Goal: Information Seeking & Learning: Learn about a topic

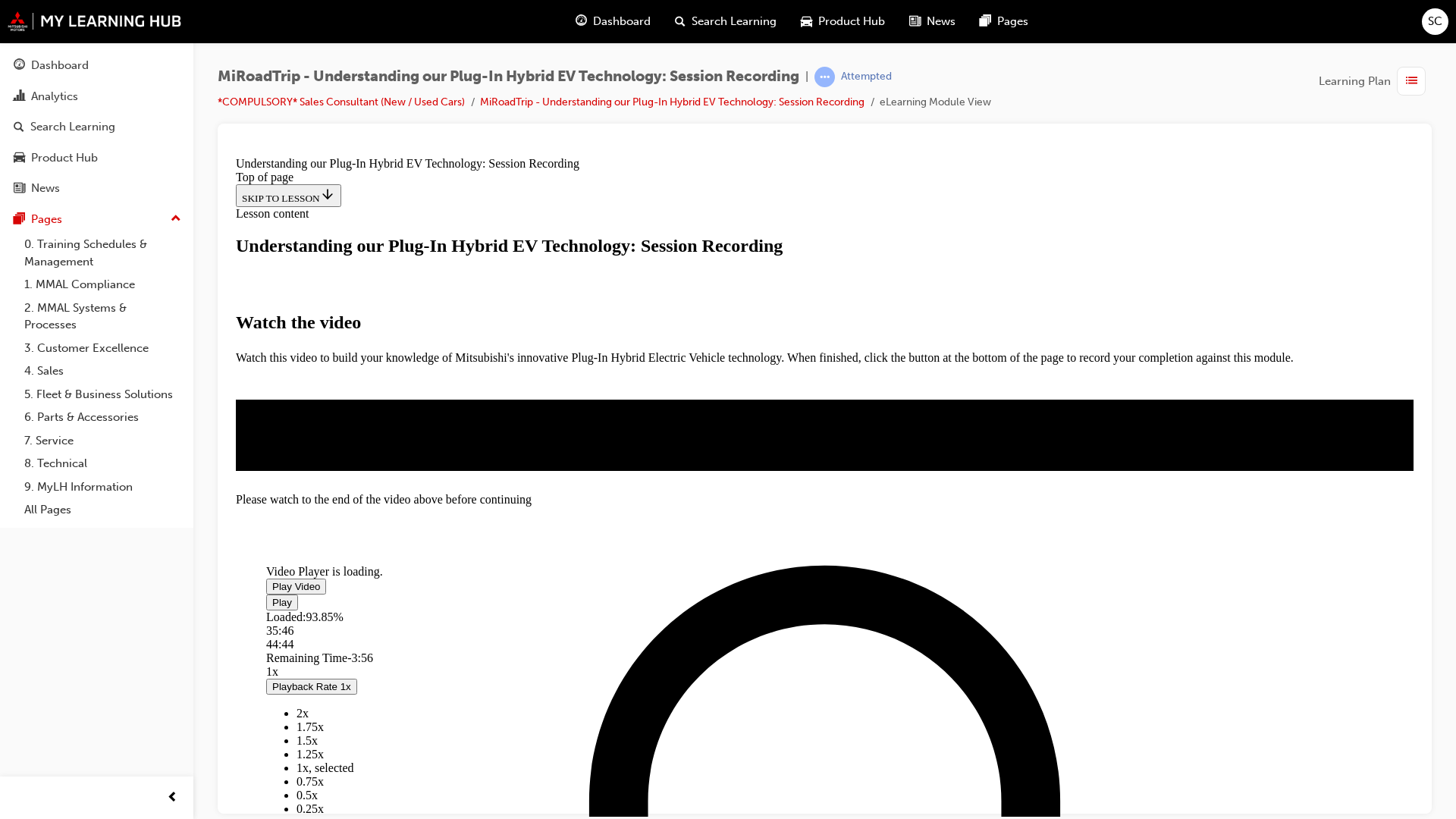
scroll to position [125, 0]
click at [273, 580] on span "Video player" at bounding box center [273, 586] width 0 height 11
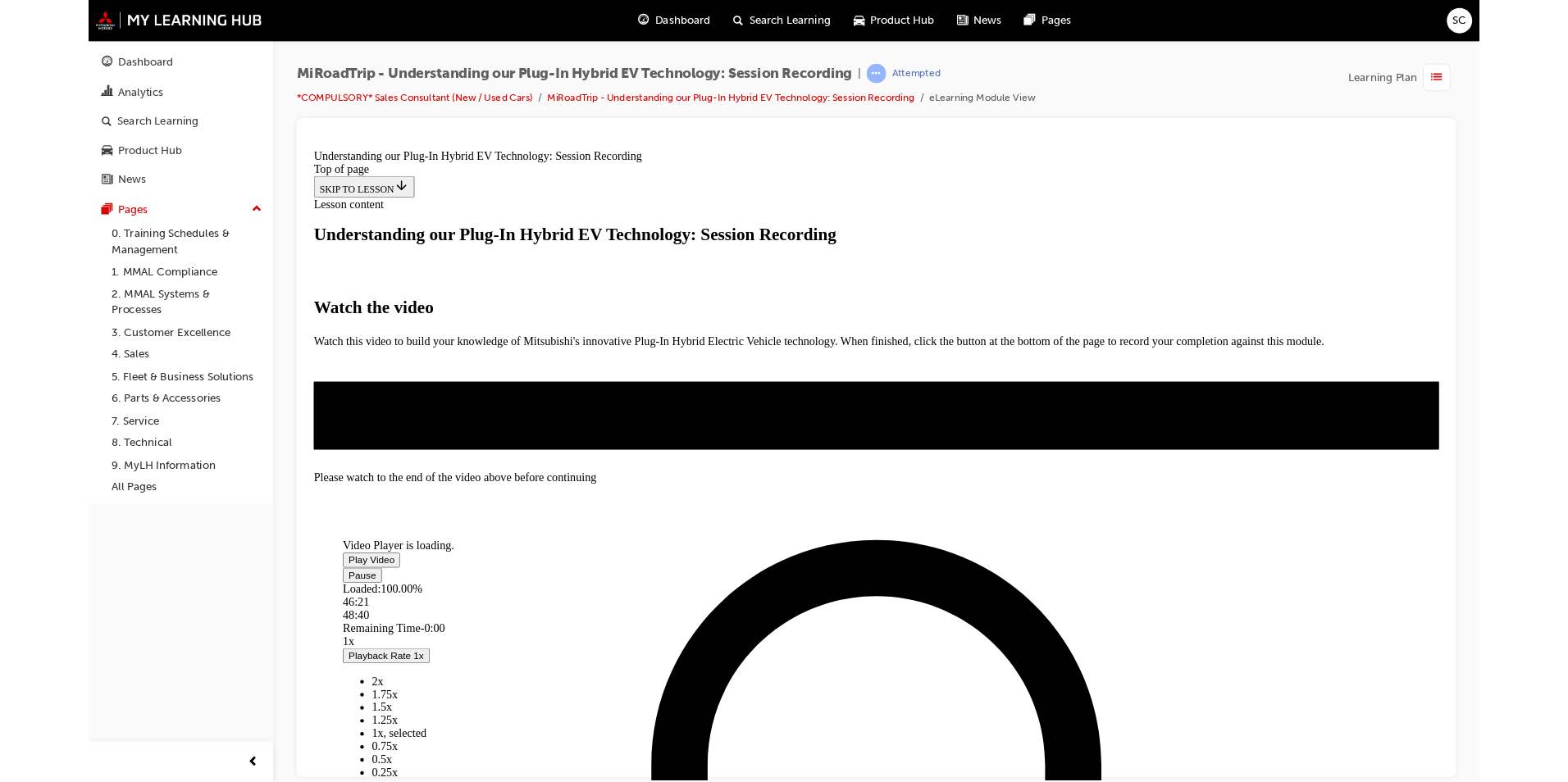
scroll to position [133, 0]
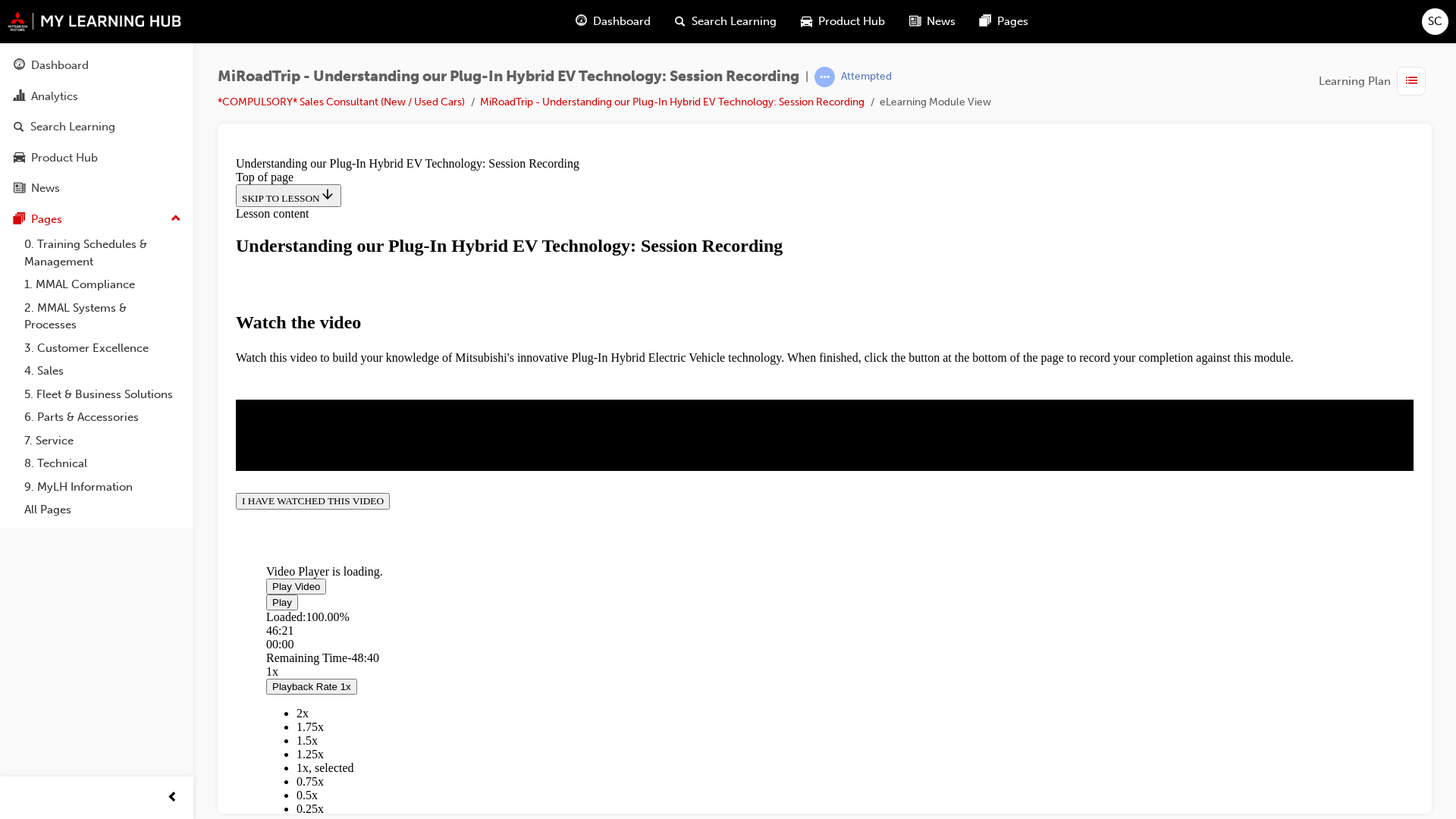
click at [494, 500] on video "Video player" at bounding box center [380, 491] width 227 height 114
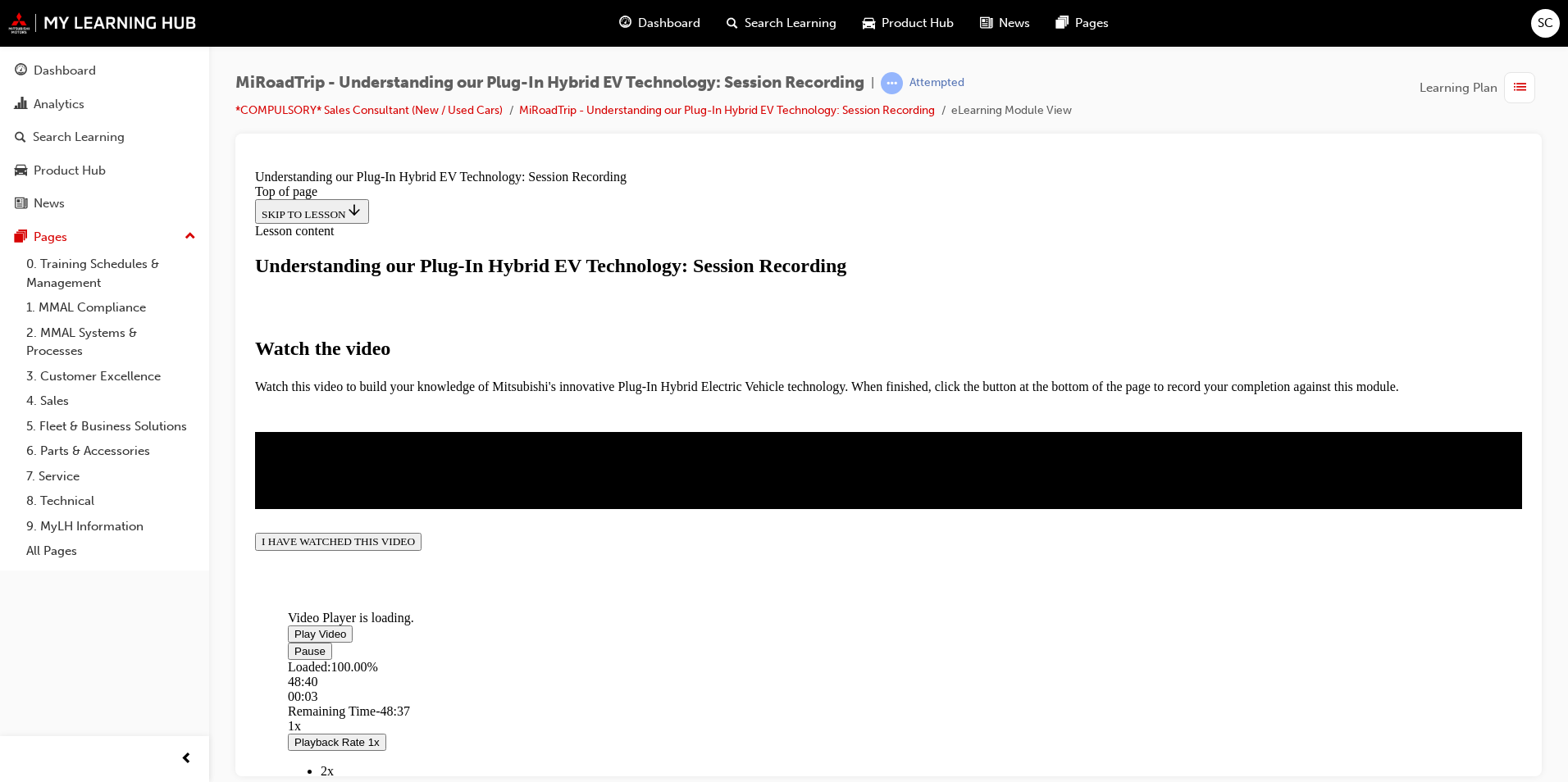
scroll to position [402, 0]
click at [422, 550] on button "I HAVE WATCHED THIS VIDEO" at bounding box center [338, 540] width 166 height 18
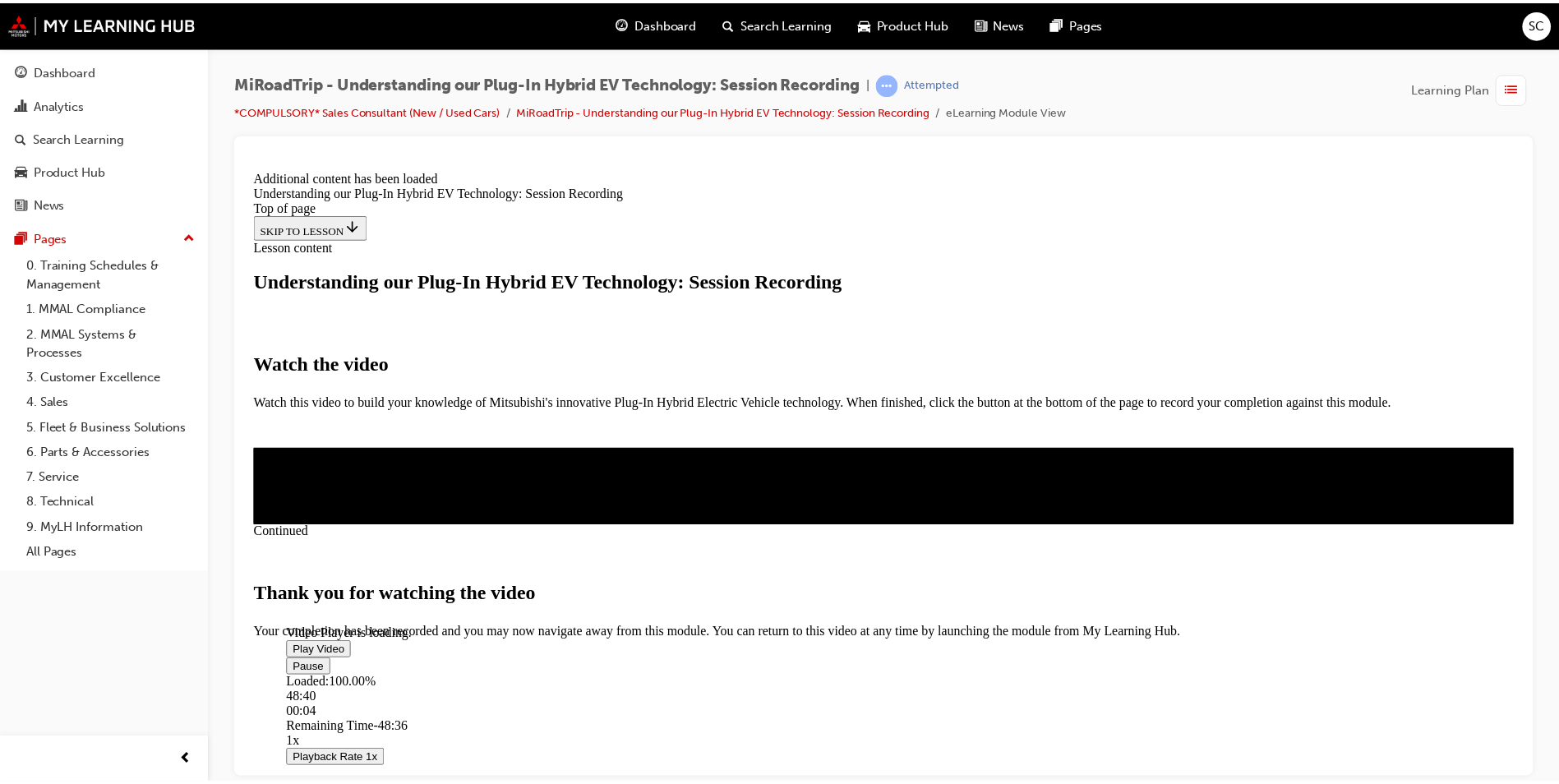
scroll to position [538, 0]
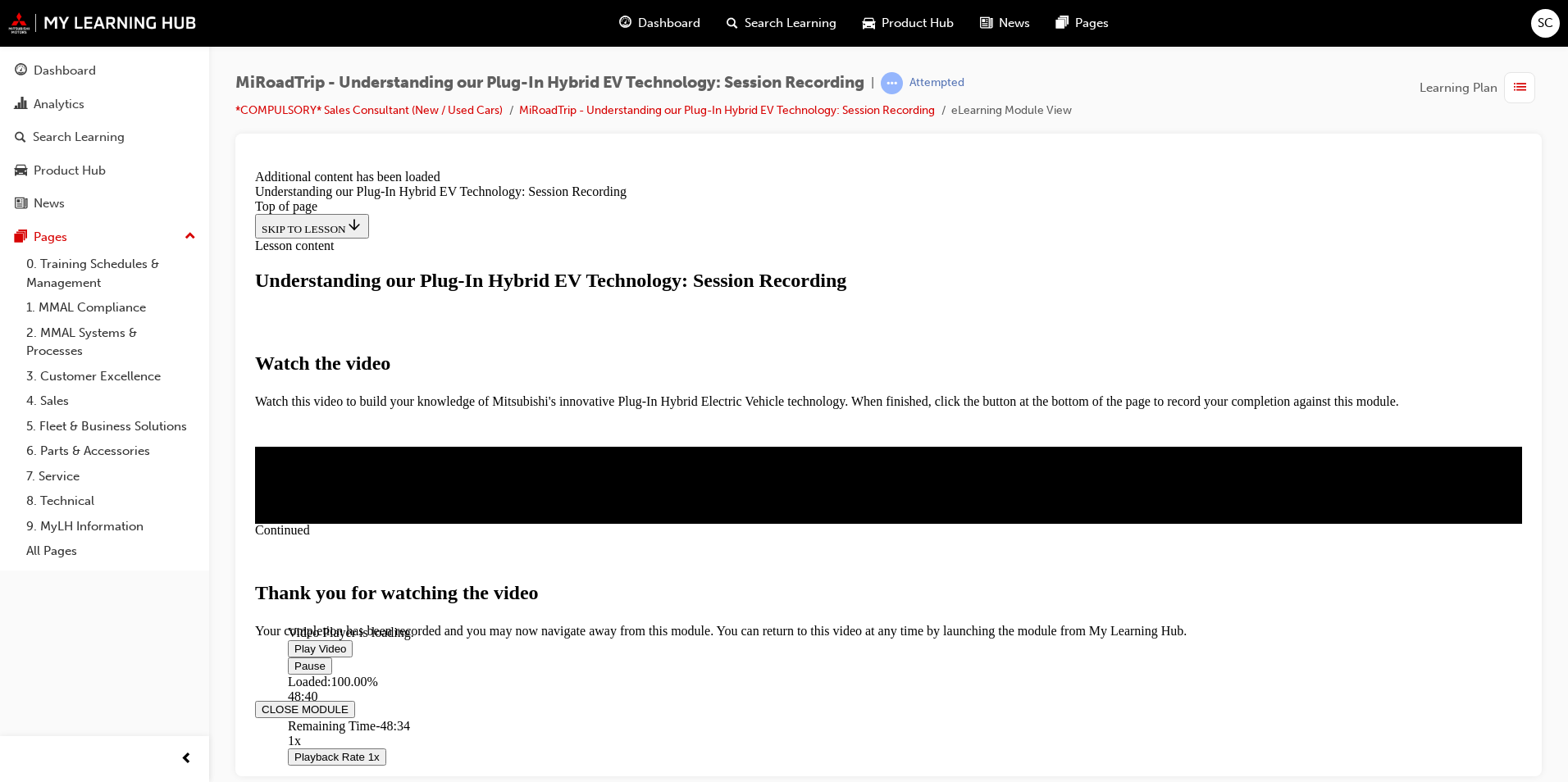
click at [355, 700] on button "CLOSE MODULE" at bounding box center [305, 708] width 100 height 17
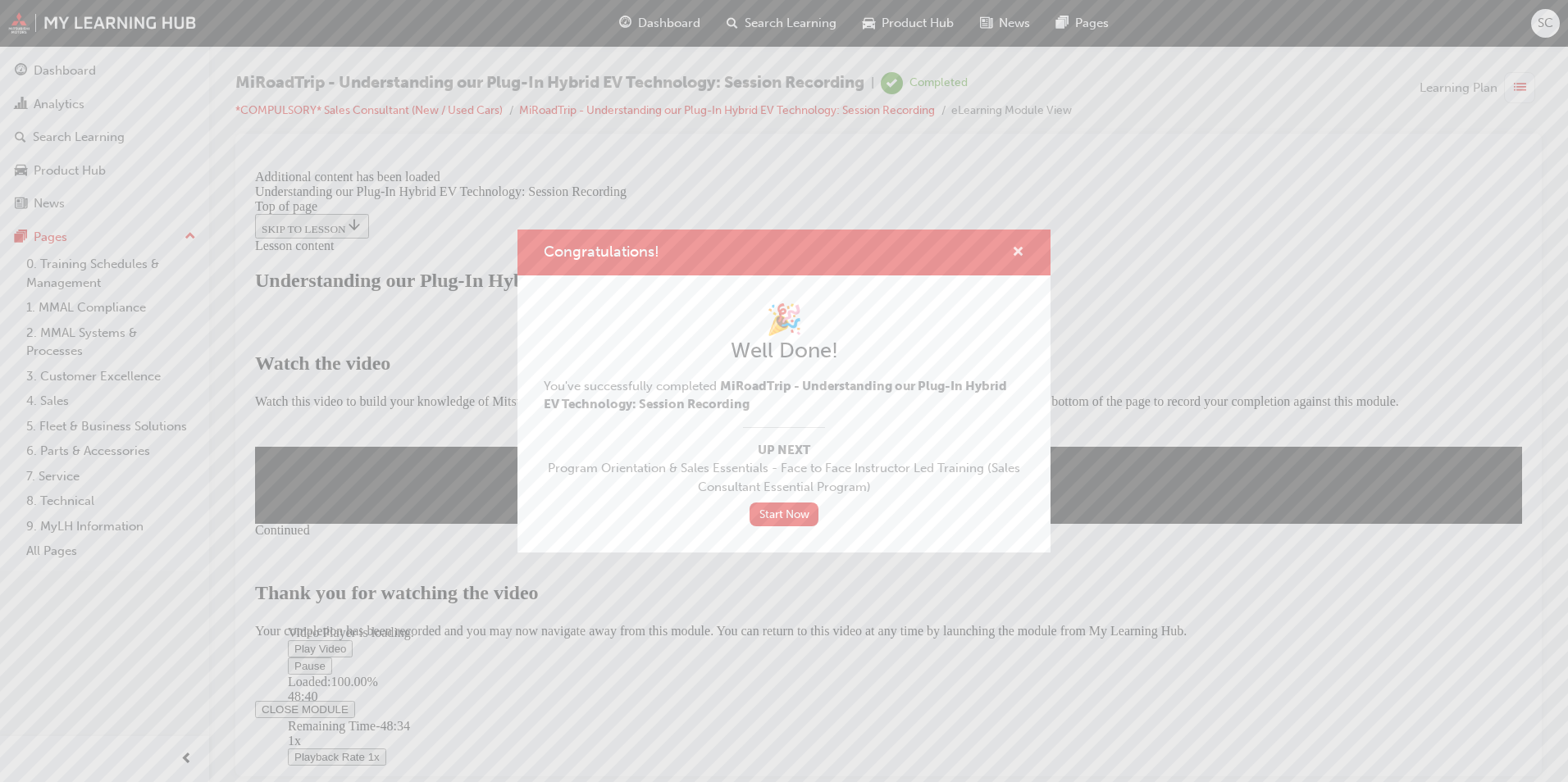
click at [1019, 246] on span "cross-icon" at bounding box center [1018, 253] width 12 height 15
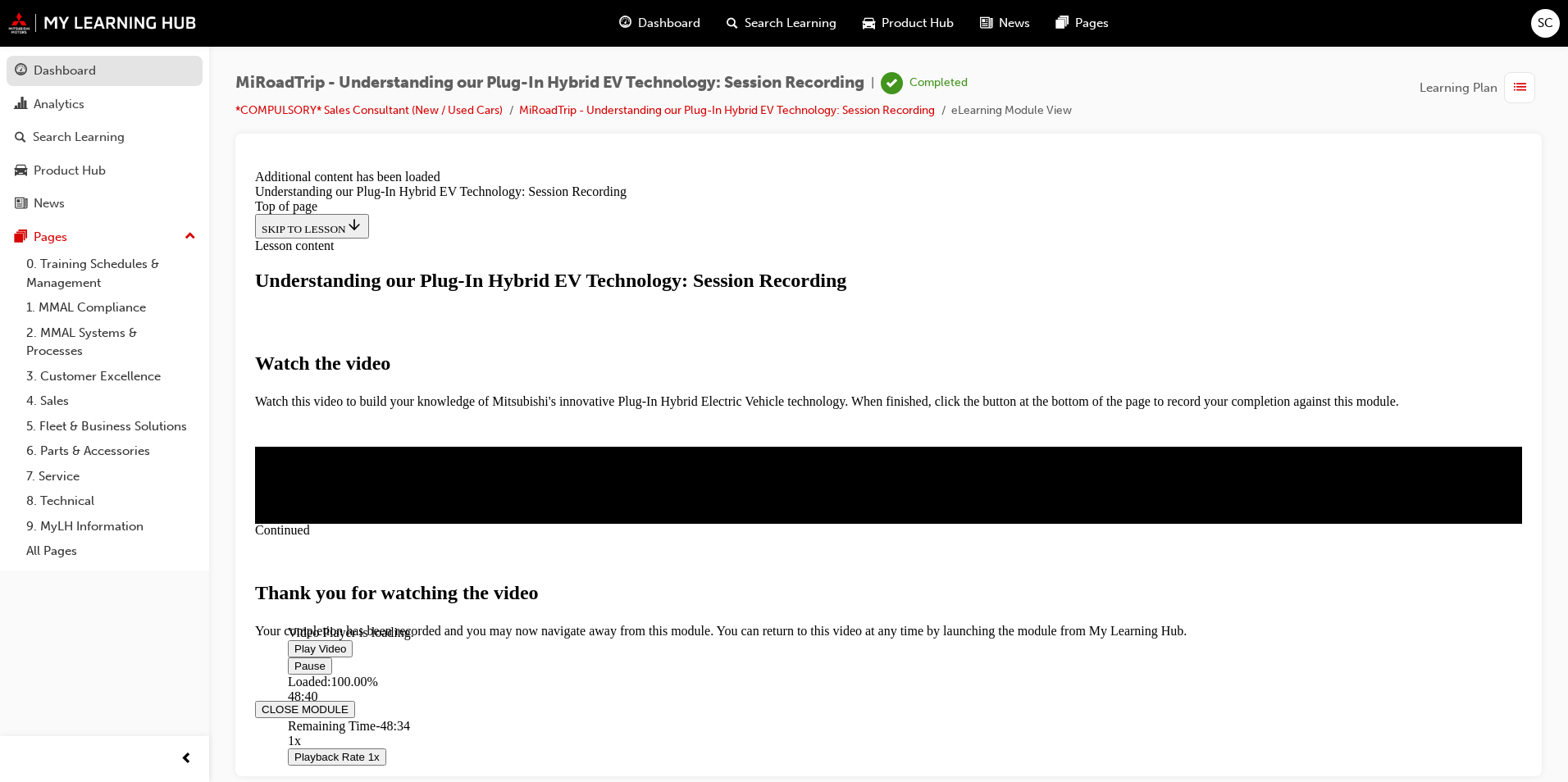
click at [43, 69] on div "Dashboard" at bounding box center [64, 71] width 63 height 19
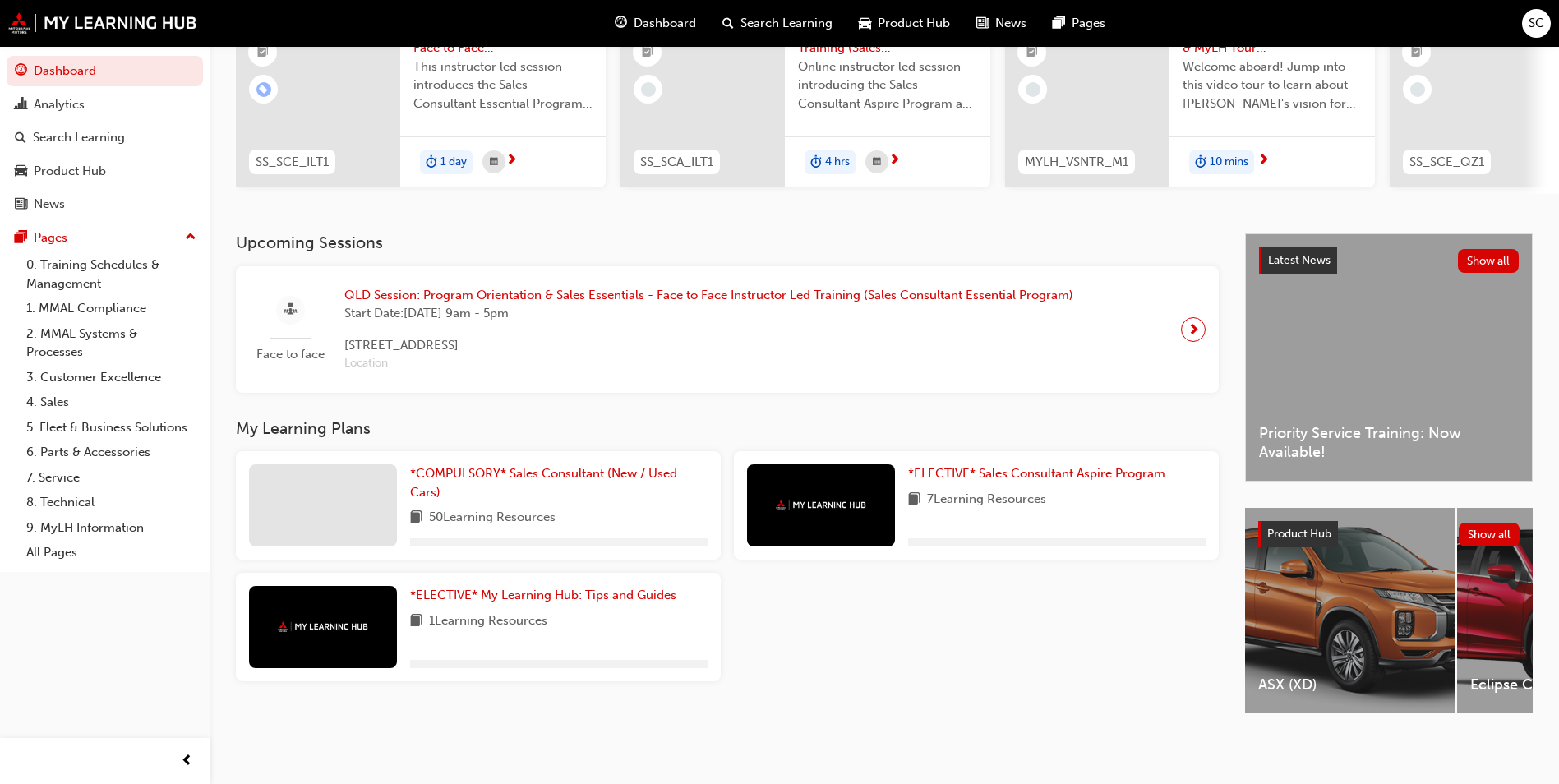
scroll to position [198, 0]
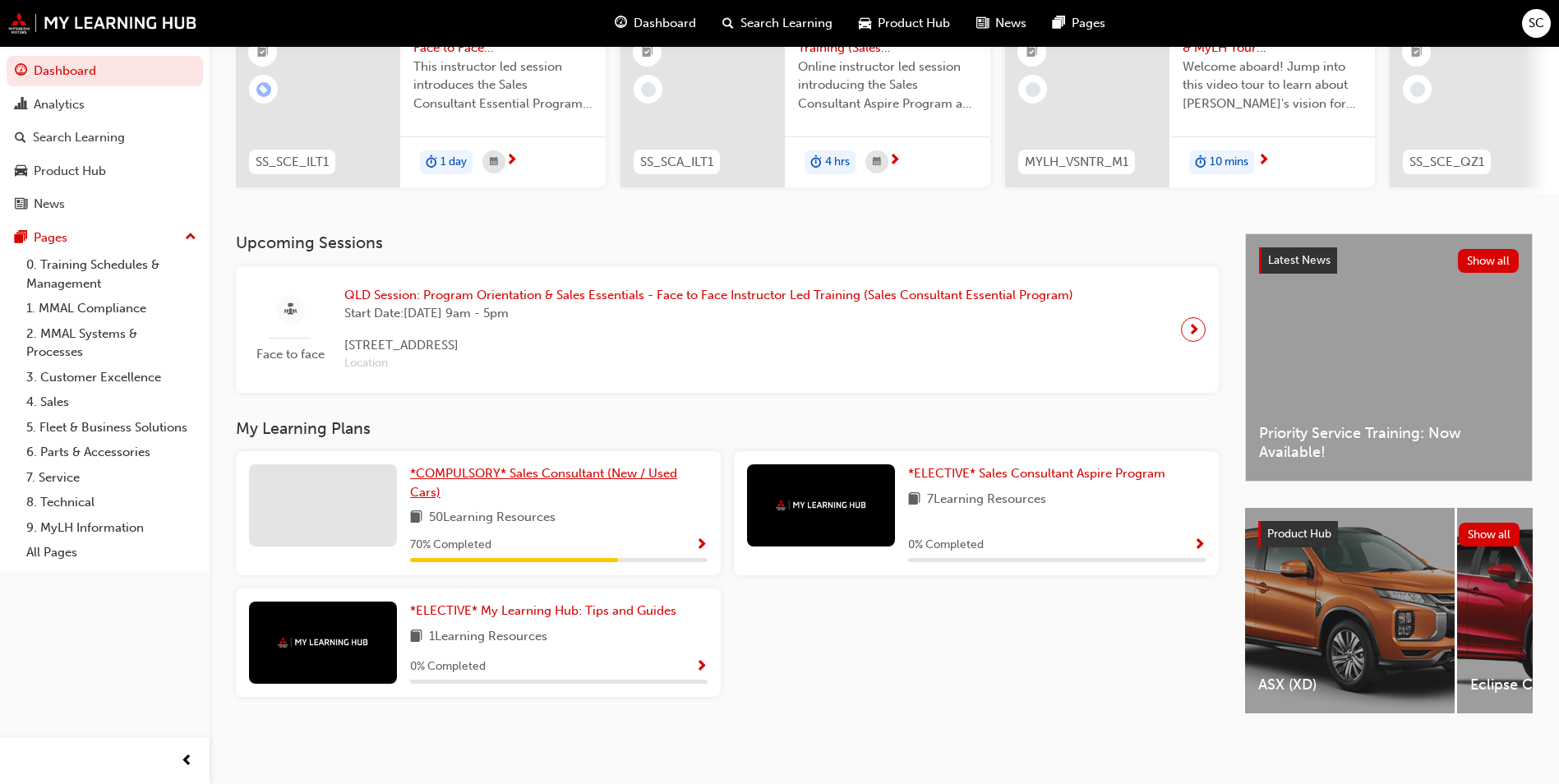
click at [512, 466] on span "*COMPULSORY* Sales Consultant (New / Used Cars)" at bounding box center [544, 483] width 267 height 33
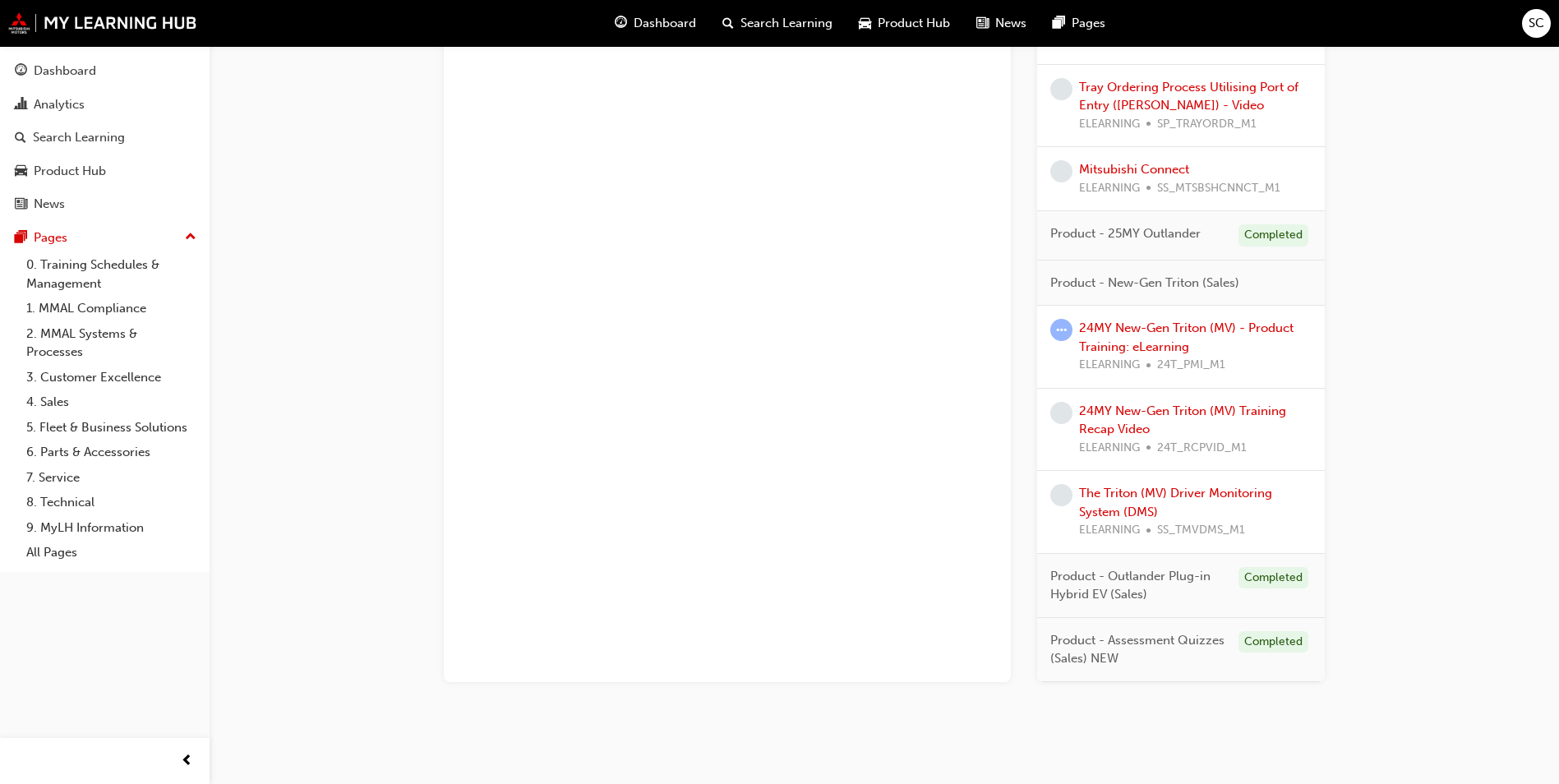
scroll to position [1614, 0]
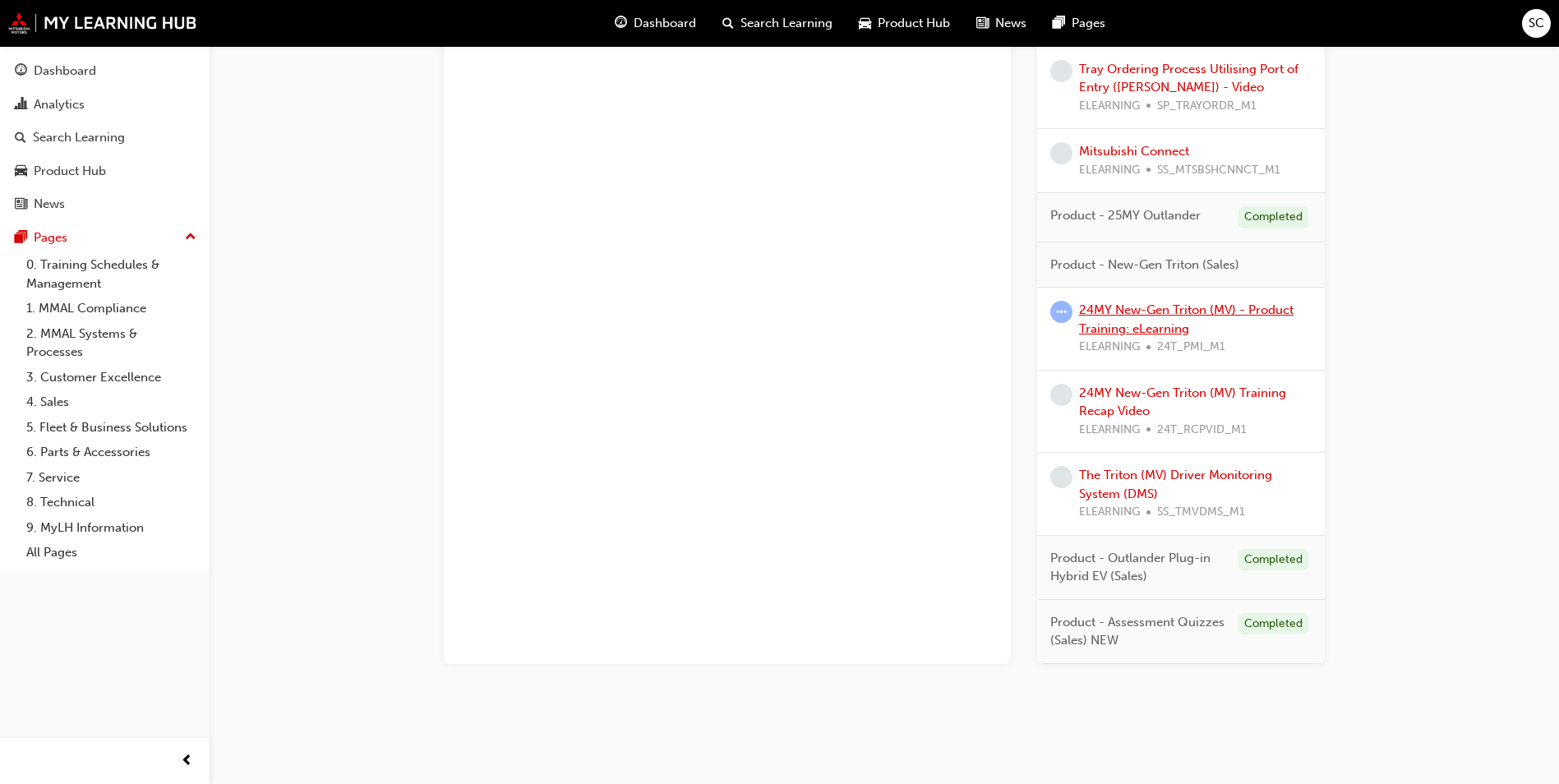
click at [1111, 308] on link "24MY New-Gen Triton (MV) - Product Training: eLearning" at bounding box center [1186, 319] width 215 height 33
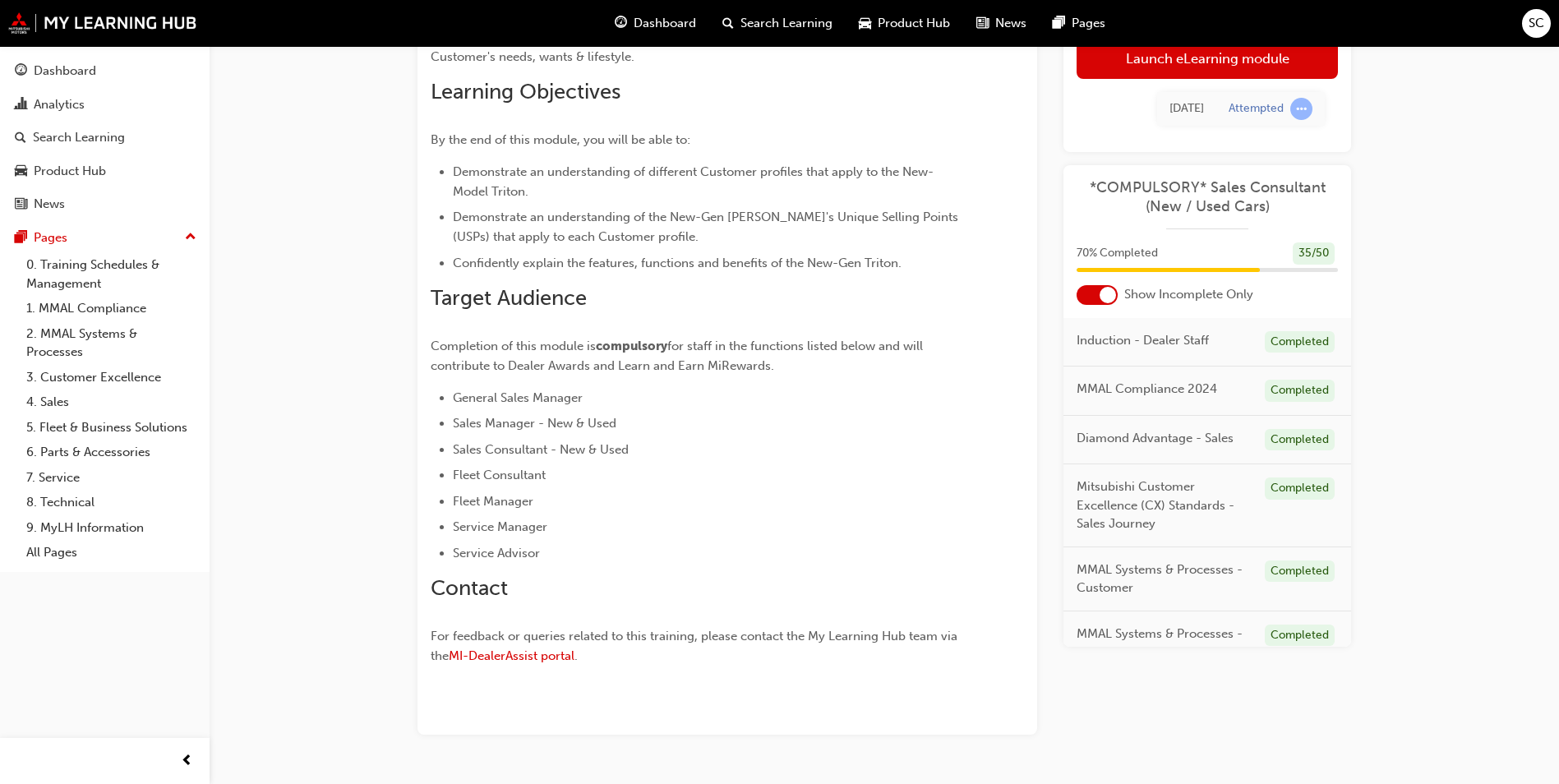
scroll to position [180, 0]
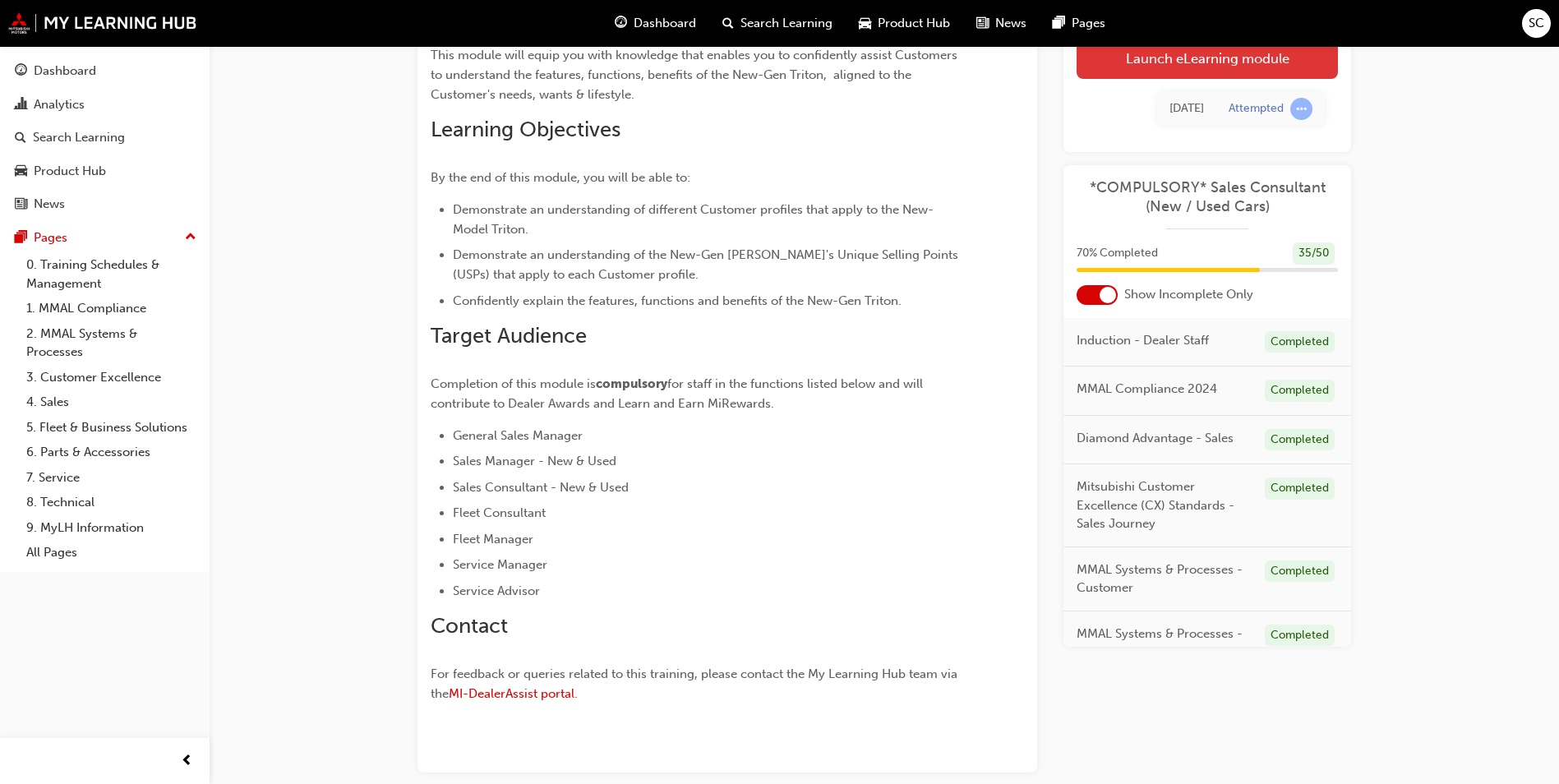
click at [1250, 53] on link "Launch eLearning module" at bounding box center [1208, 58] width 261 height 41
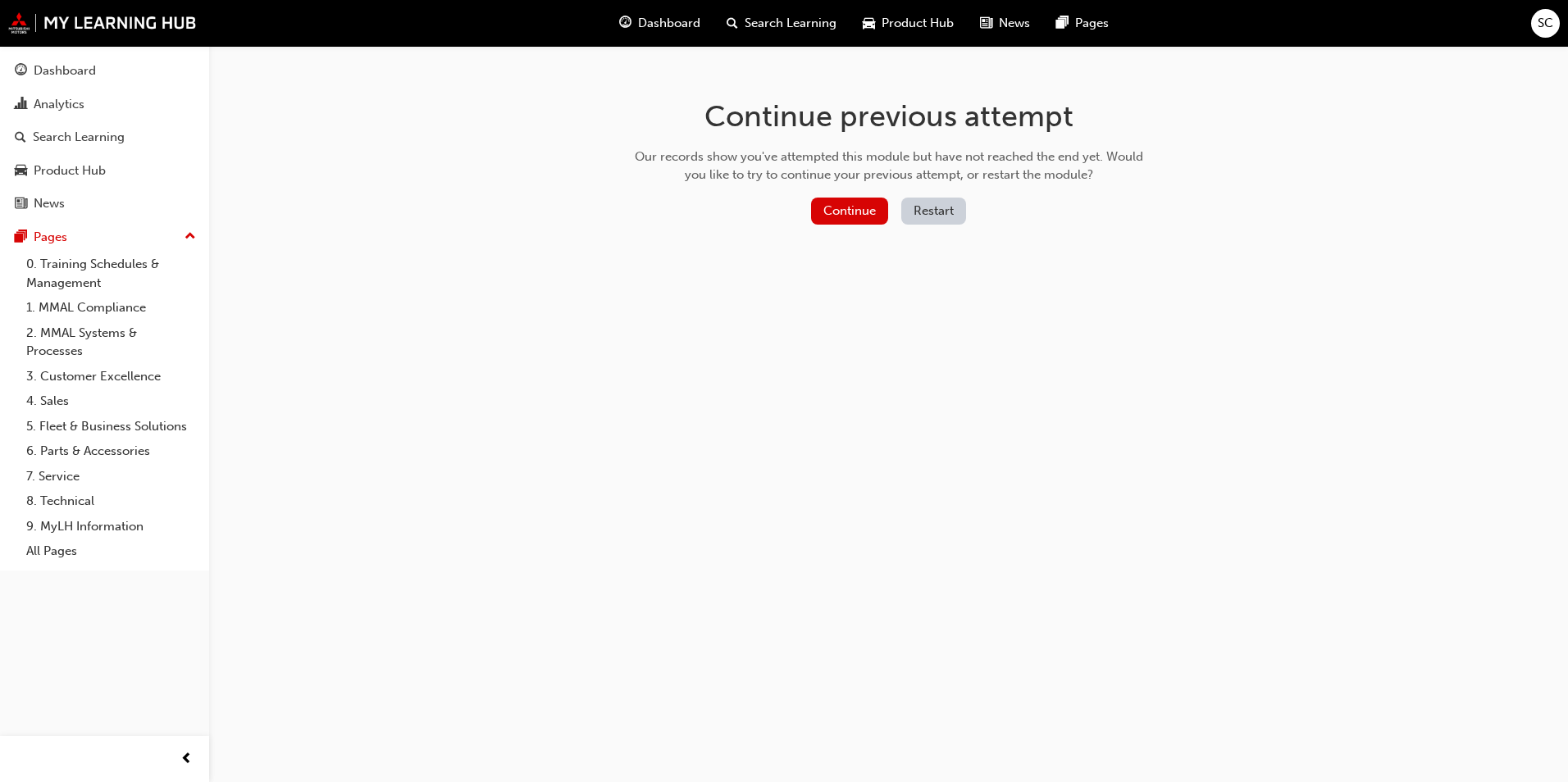
click at [938, 195] on div "Continue previous attempt Our records show you've attempted this module but hav…" at bounding box center [889, 165] width 533 height 238
click at [939, 203] on button "Restart" at bounding box center [934, 212] width 65 height 27
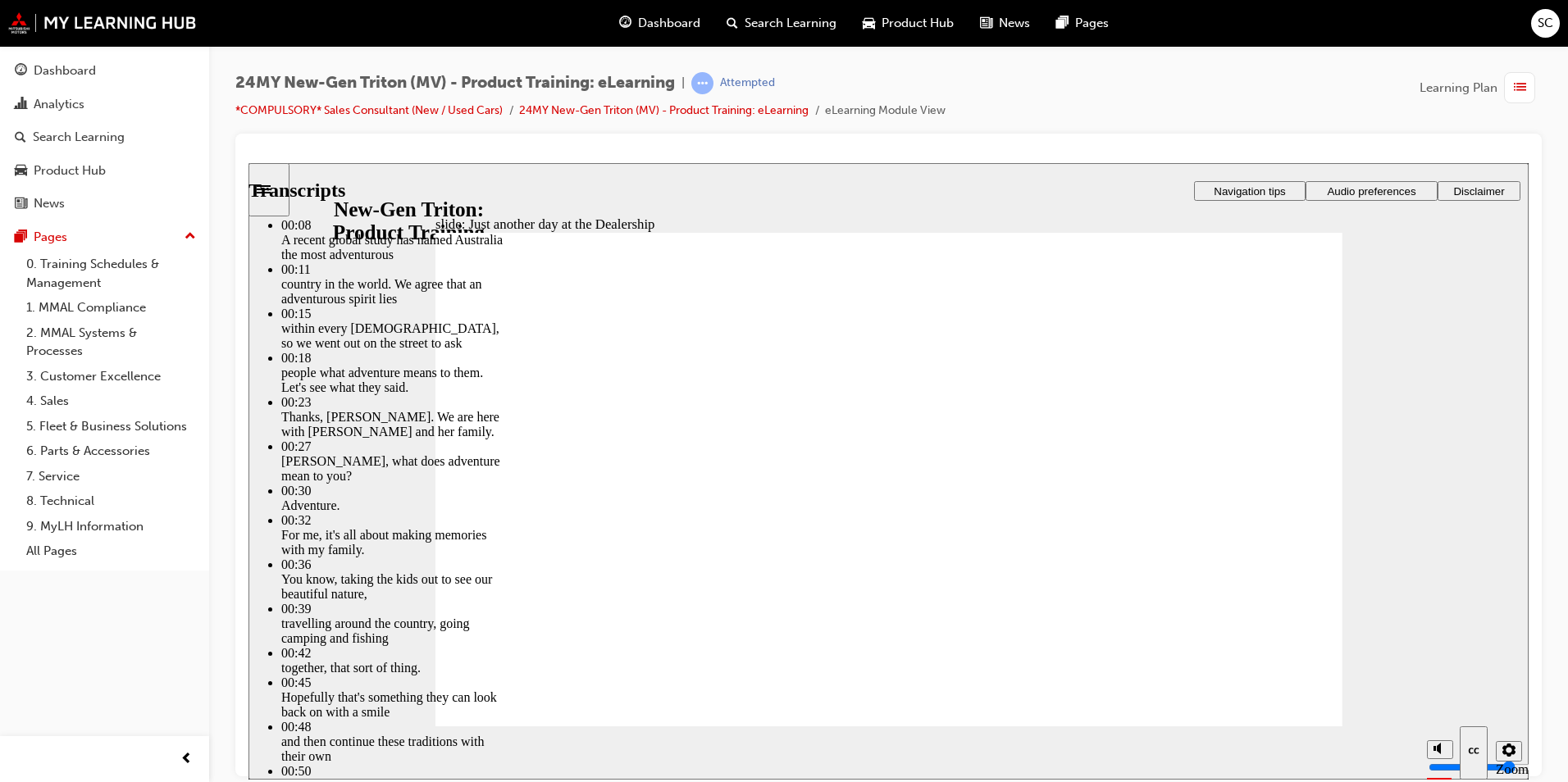
type input "226"
type input "260"
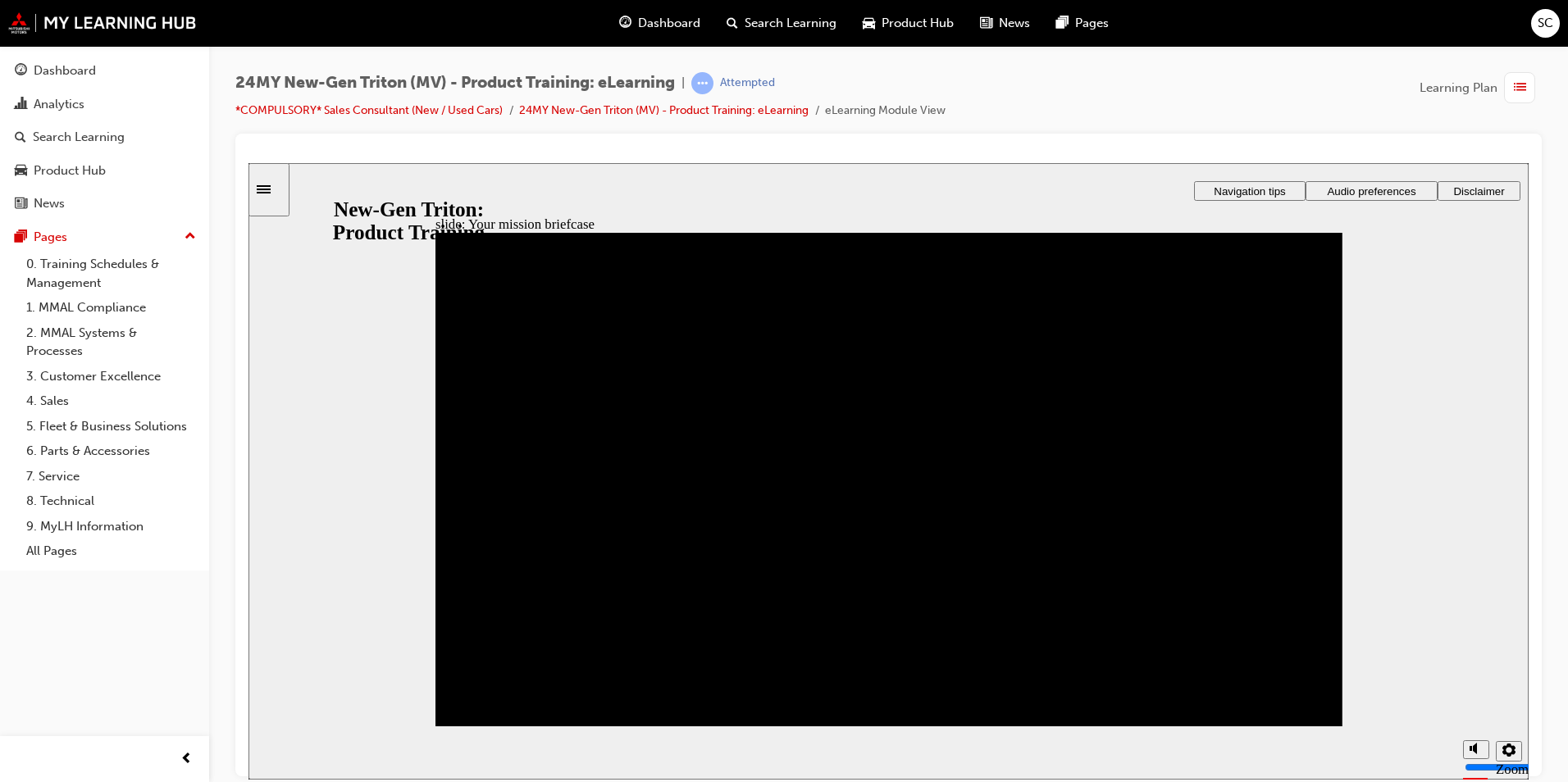
drag, startPoint x: 1100, startPoint y: 352, endPoint x: 1119, endPoint y: 418, distance: 68.7
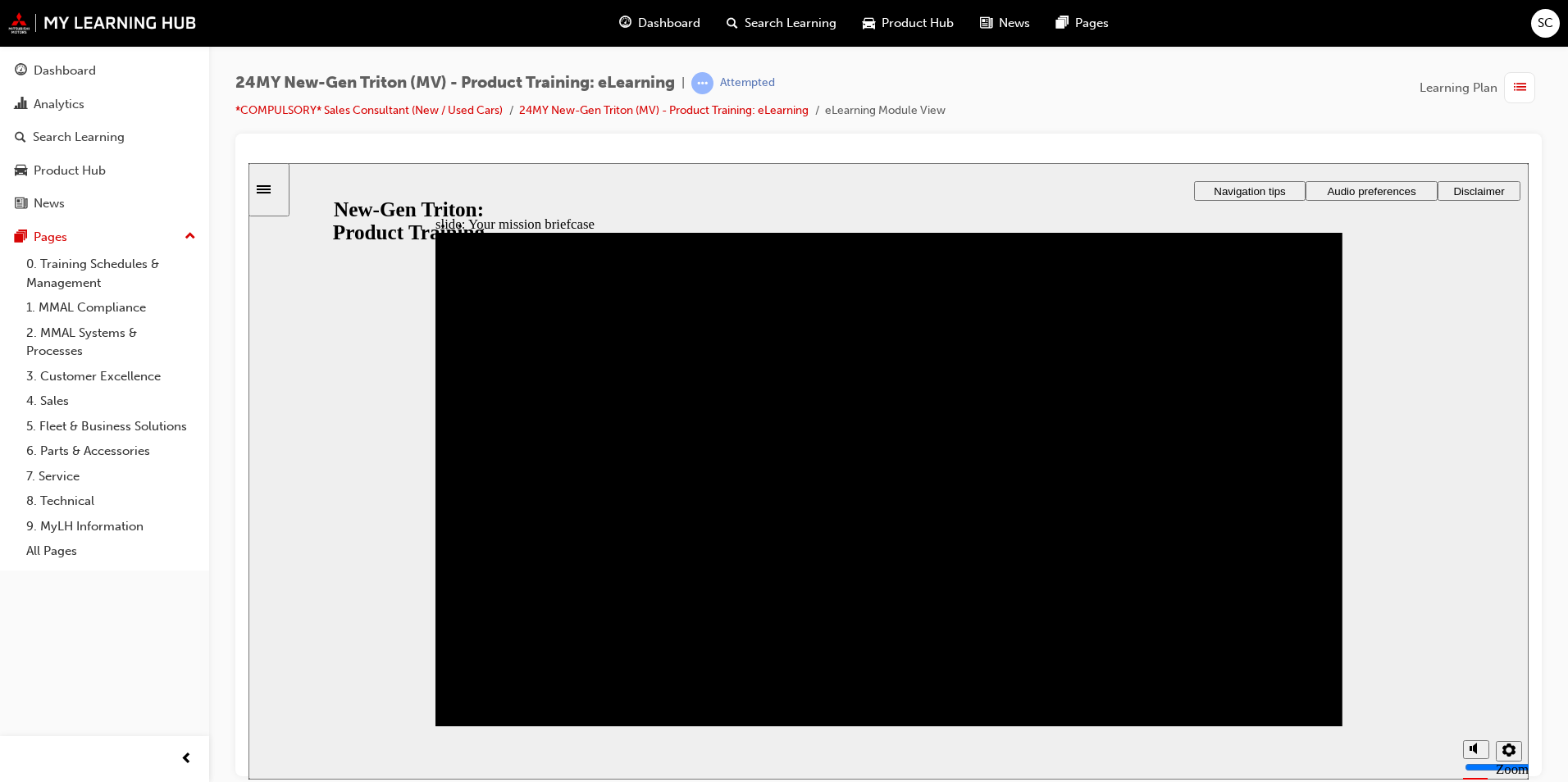
drag, startPoint x: 491, startPoint y: 594, endPoint x: 502, endPoint y: 492, distance: 102.6
drag, startPoint x: 501, startPoint y: 670, endPoint x: 936, endPoint y: 491, distance: 470.4
drag, startPoint x: 831, startPoint y: 669, endPoint x: 937, endPoint y: 392, distance: 296.6
drag, startPoint x: 826, startPoint y: 598, endPoint x: 500, endPoint y: 411, distance: 375.8
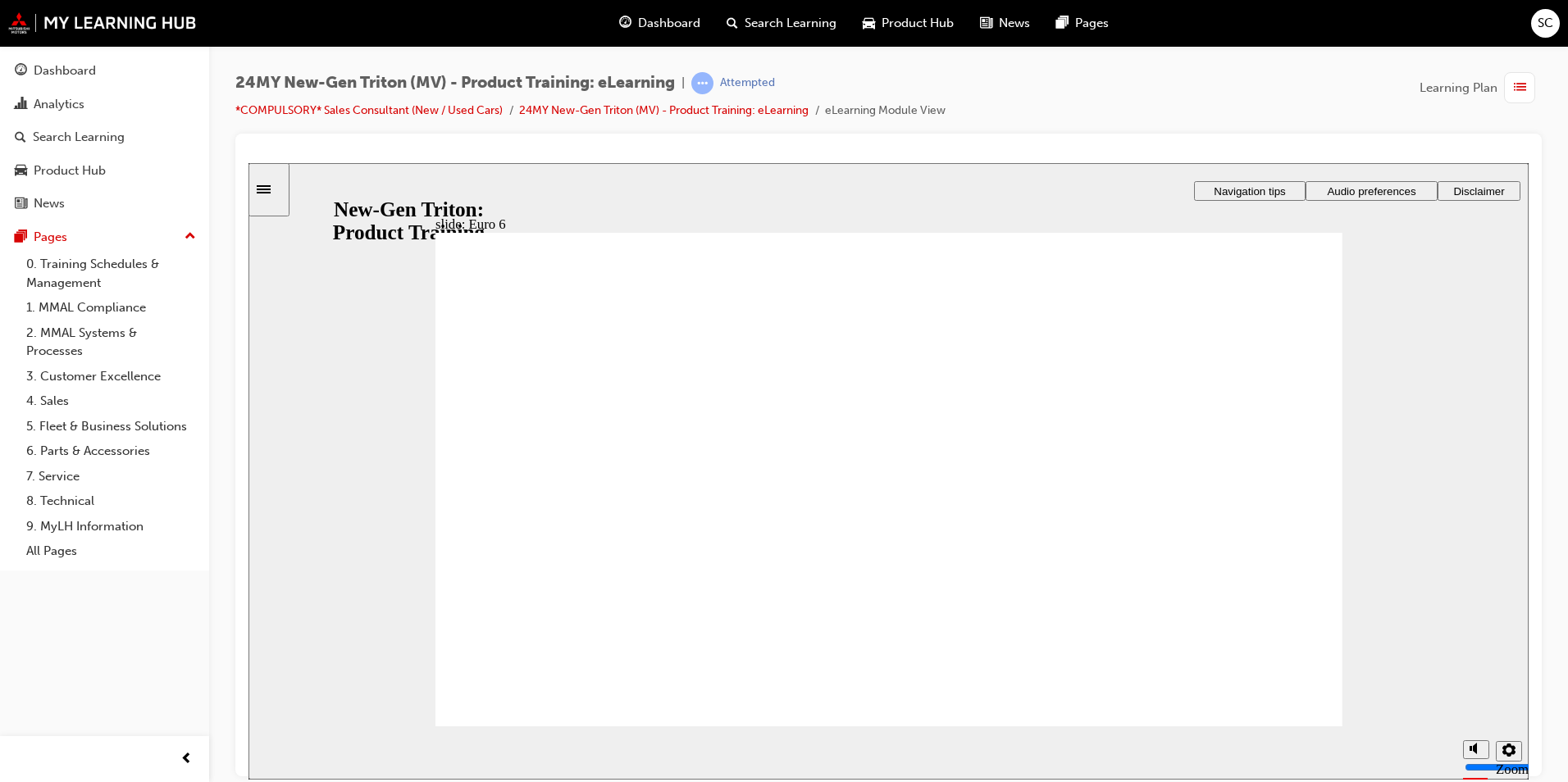
drag, startPoint x: 1214, startPoint y: 602, endPoint x: 1213, endPoint y: 571, distance: 31.0
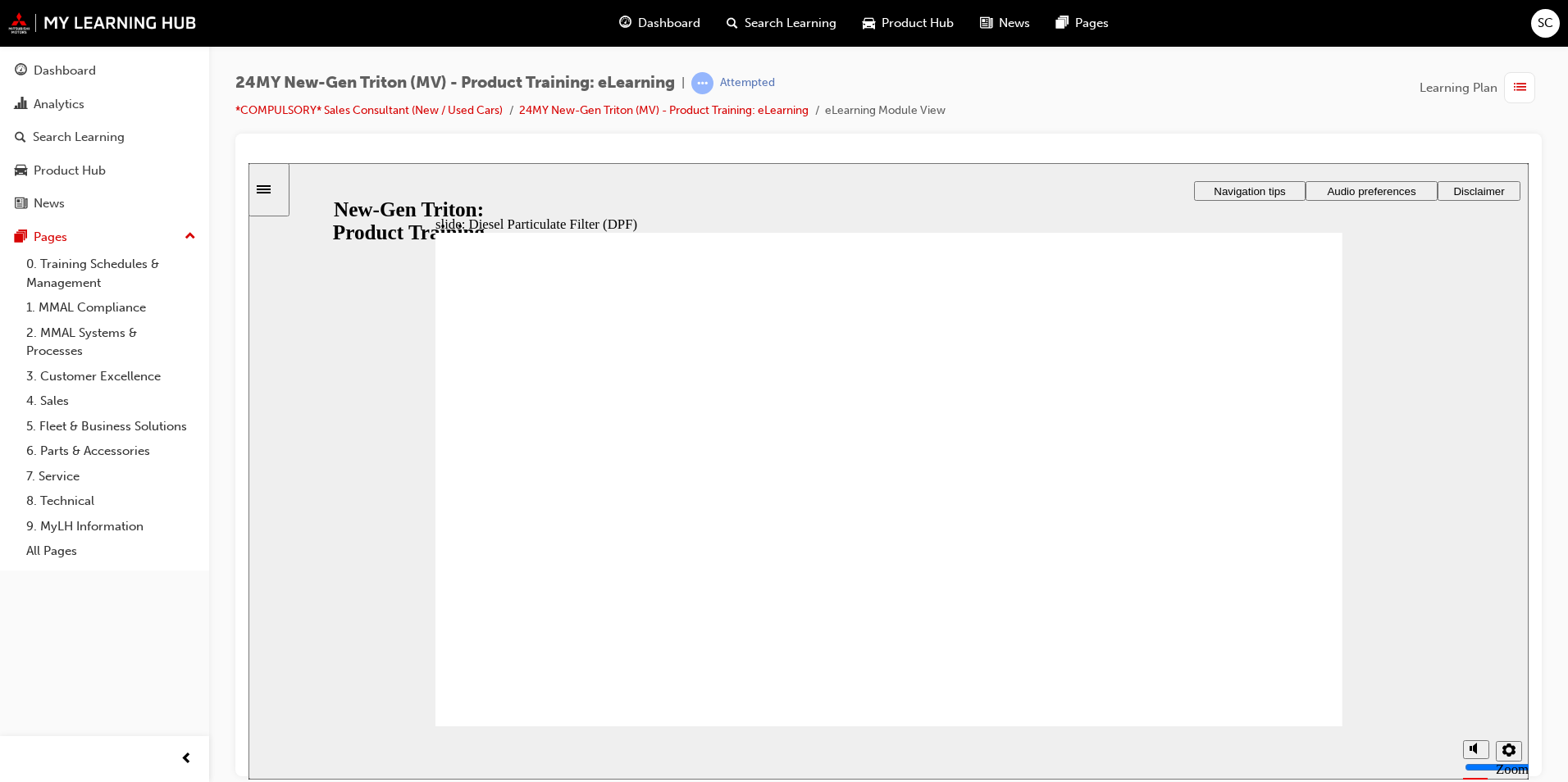
drag, startPoint x: 536, startPoint y: 552, endPoint x: 562, endPoint y: 598, distance: 52.8
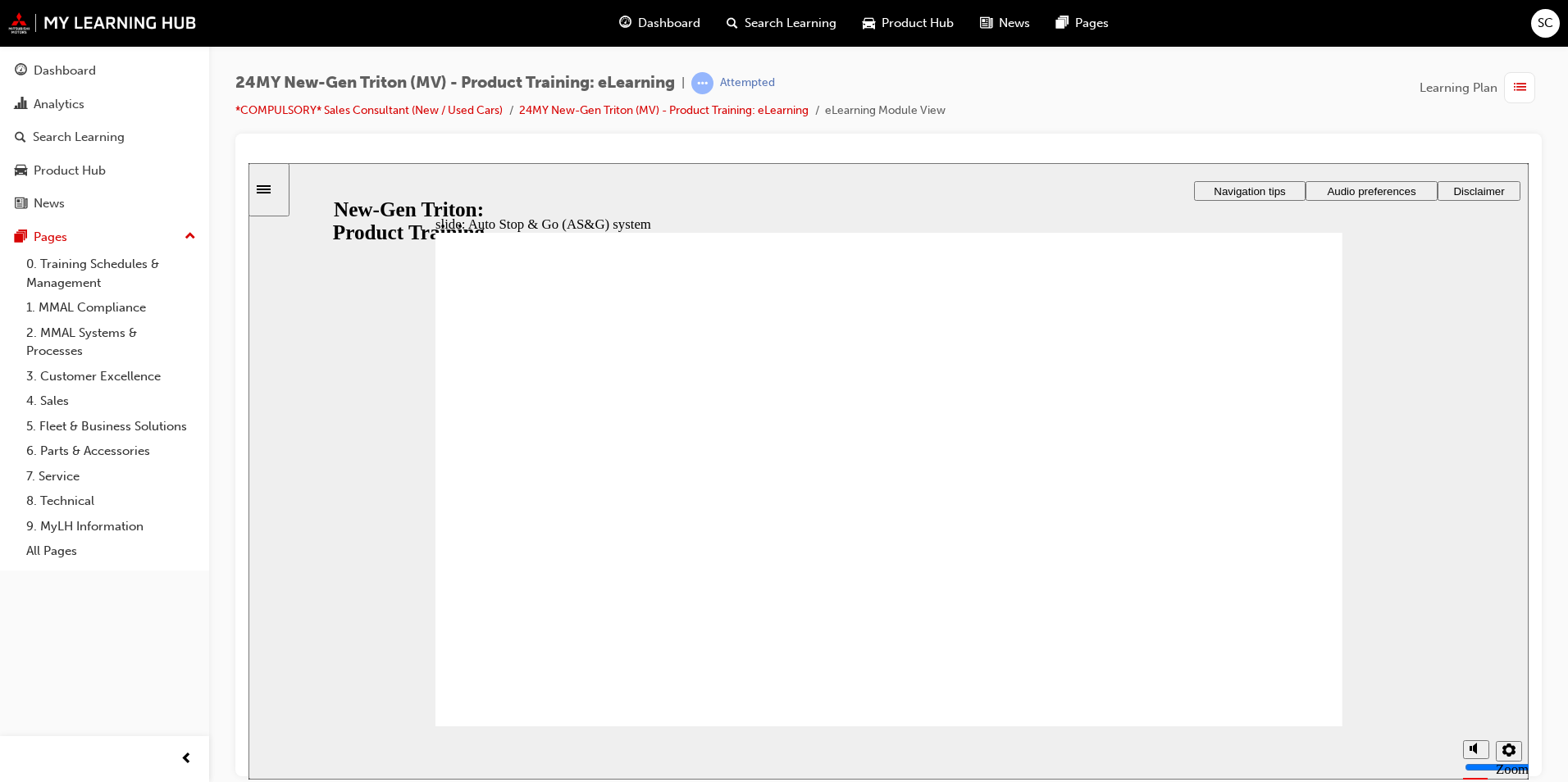
drag, startPoint x: 904, startPoint y: 594, endPoint x: 829, endPoint y: 519, distance: 106.1
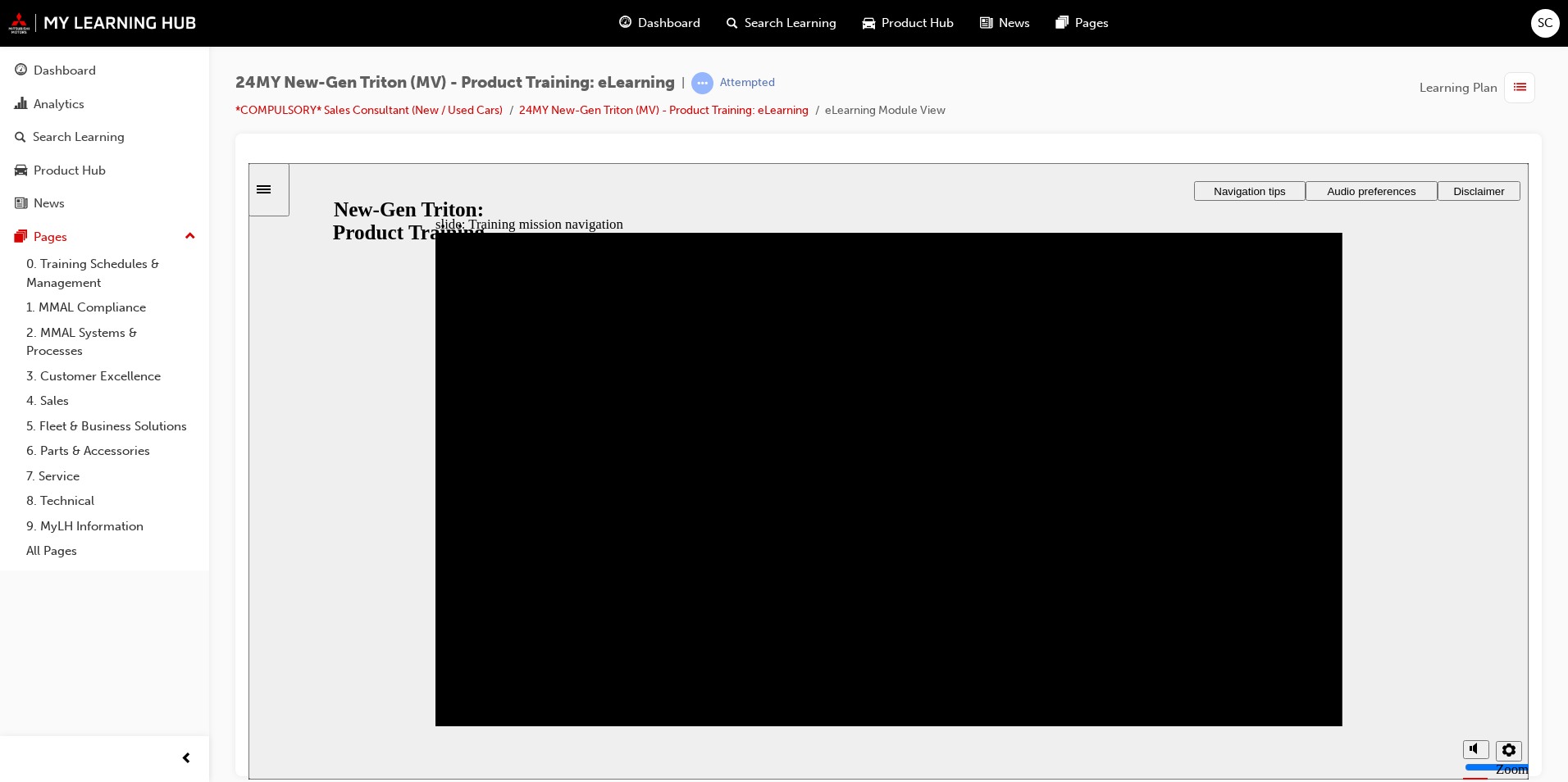
drag, startPoint x: 1036, startPoint y: 680, endPoint x: 1025, endPoint y: 683, distance: 11.4
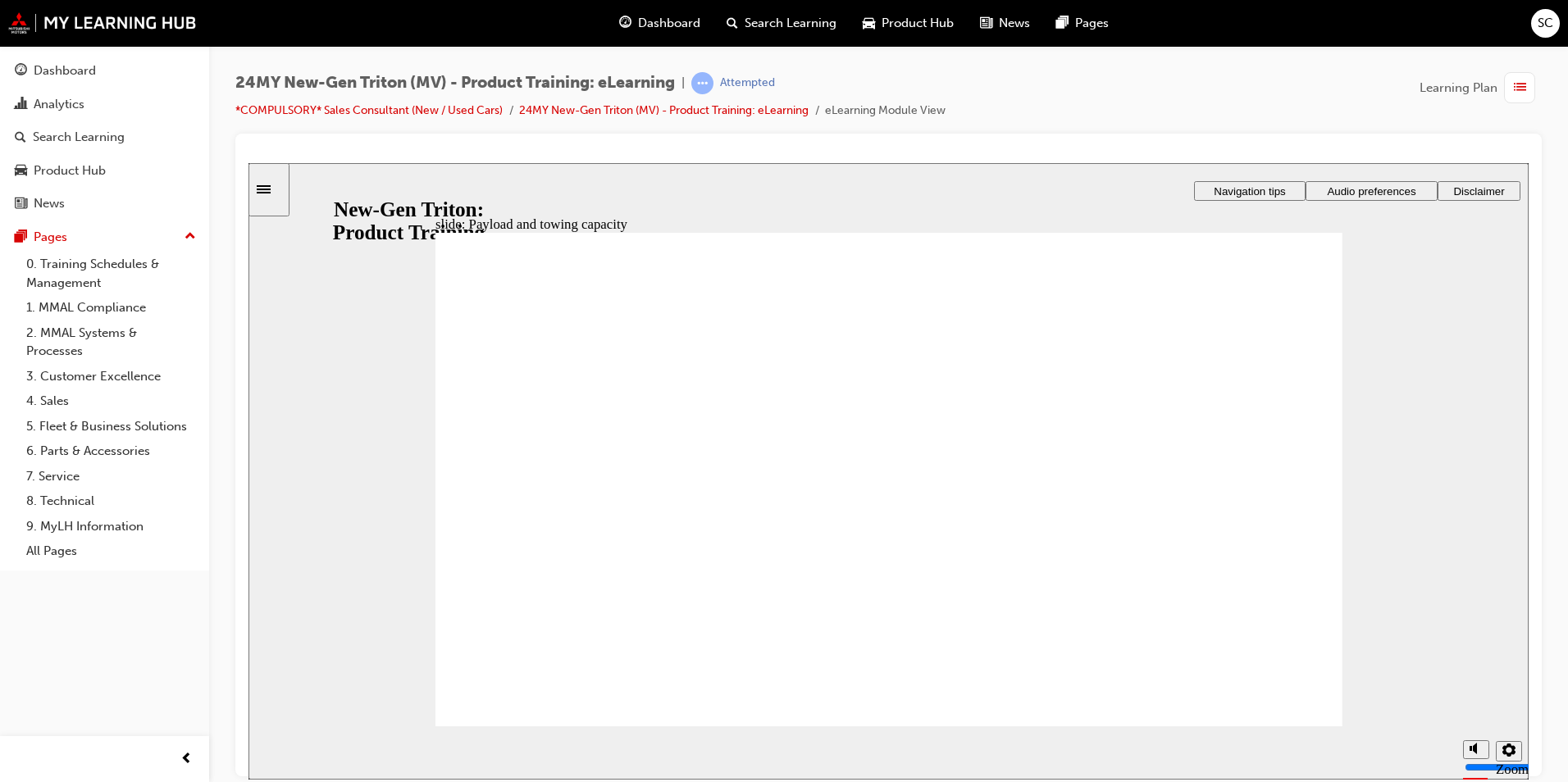
drag, startPoint x: 536, startPoint y: 407, endPoint x: 657, endPoint y: 477, distance: 139.8
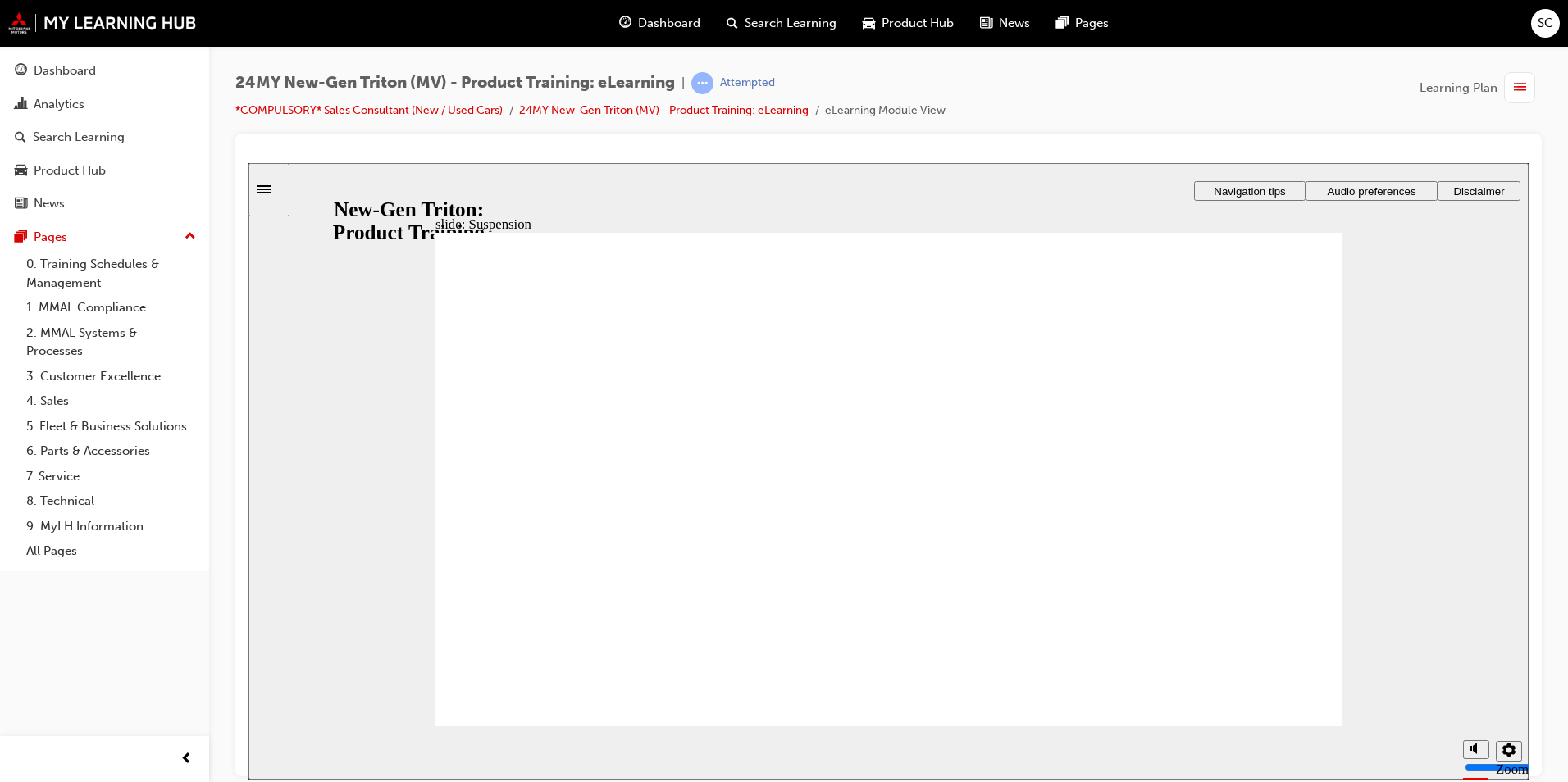
drag, startPoint x: 1222, startPoint y: 352, endPoint x: 1175, endPoint y: 347, distance: 47.3
drag, startPoint x: 1178, startPoint y: 574, endPoint x: 1173, endPoint y: 615, distance: 41.3
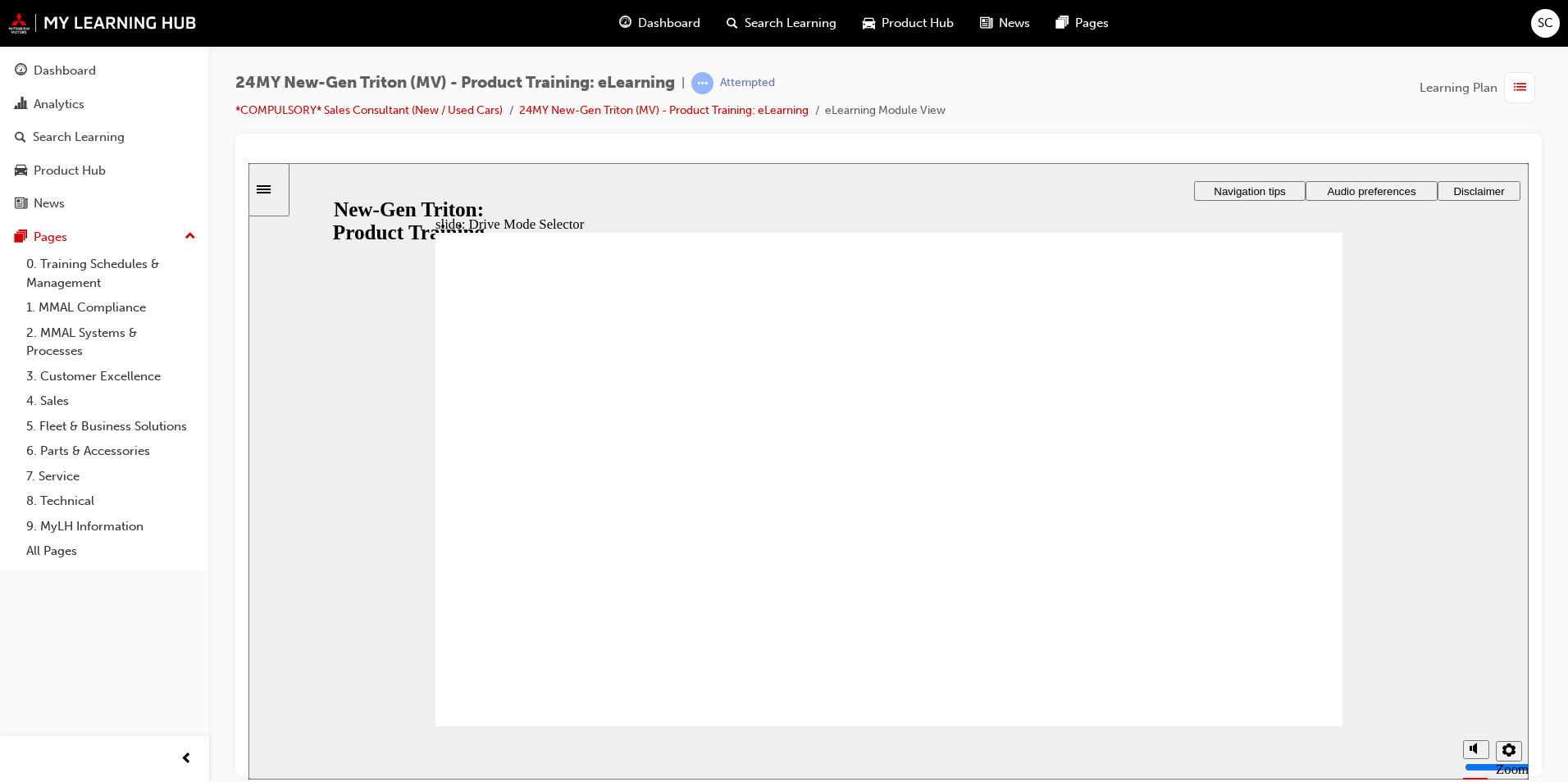
drag, startPoint x: 1266, startPoint y: 687, endPoint x: 1270, endPoint y: 672, distance: 15.5
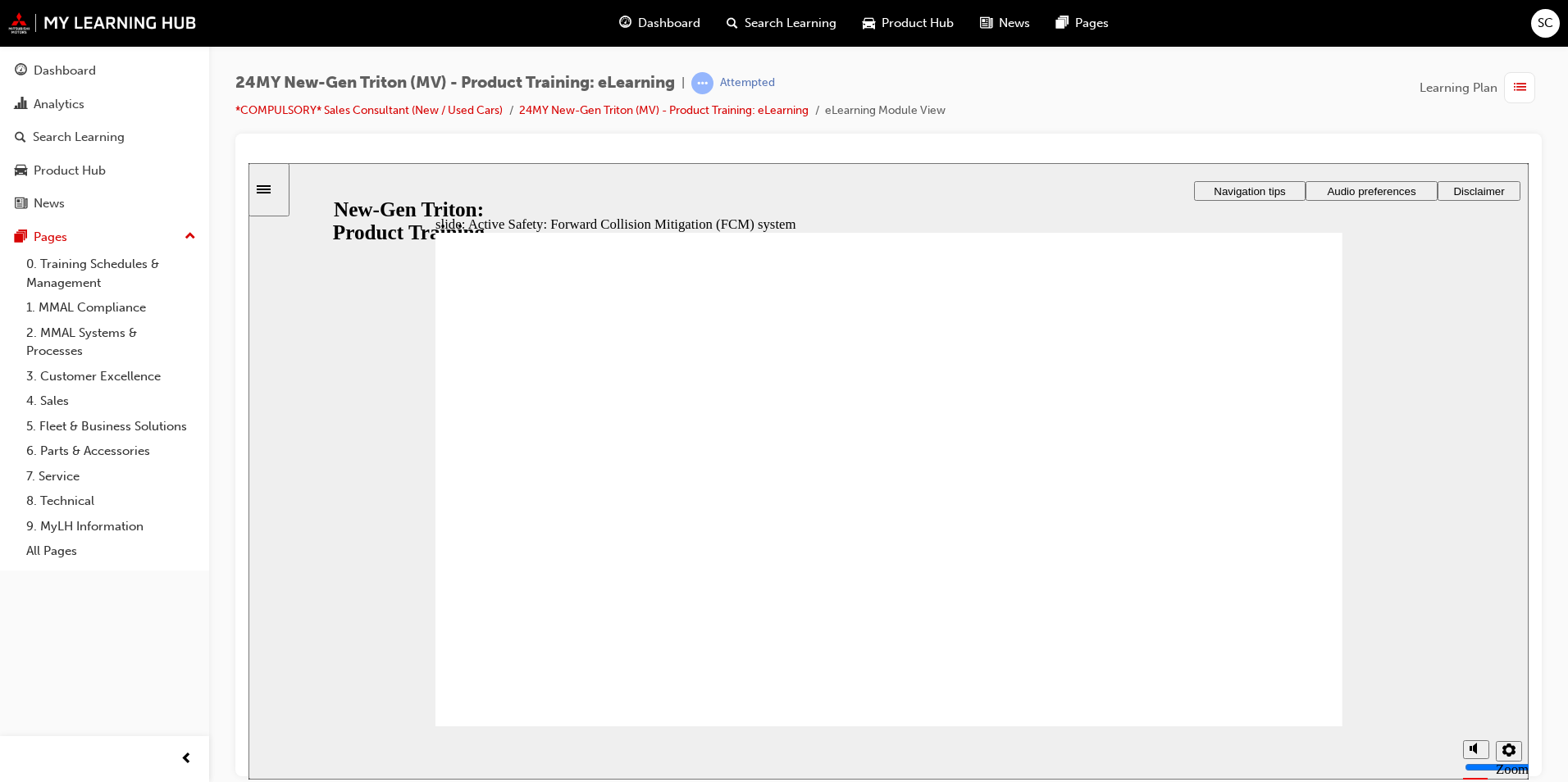
drag, startPoint x: 905, startPoint y: 394, endPoint x: 842, endPoint y: 423, distance: 69.4
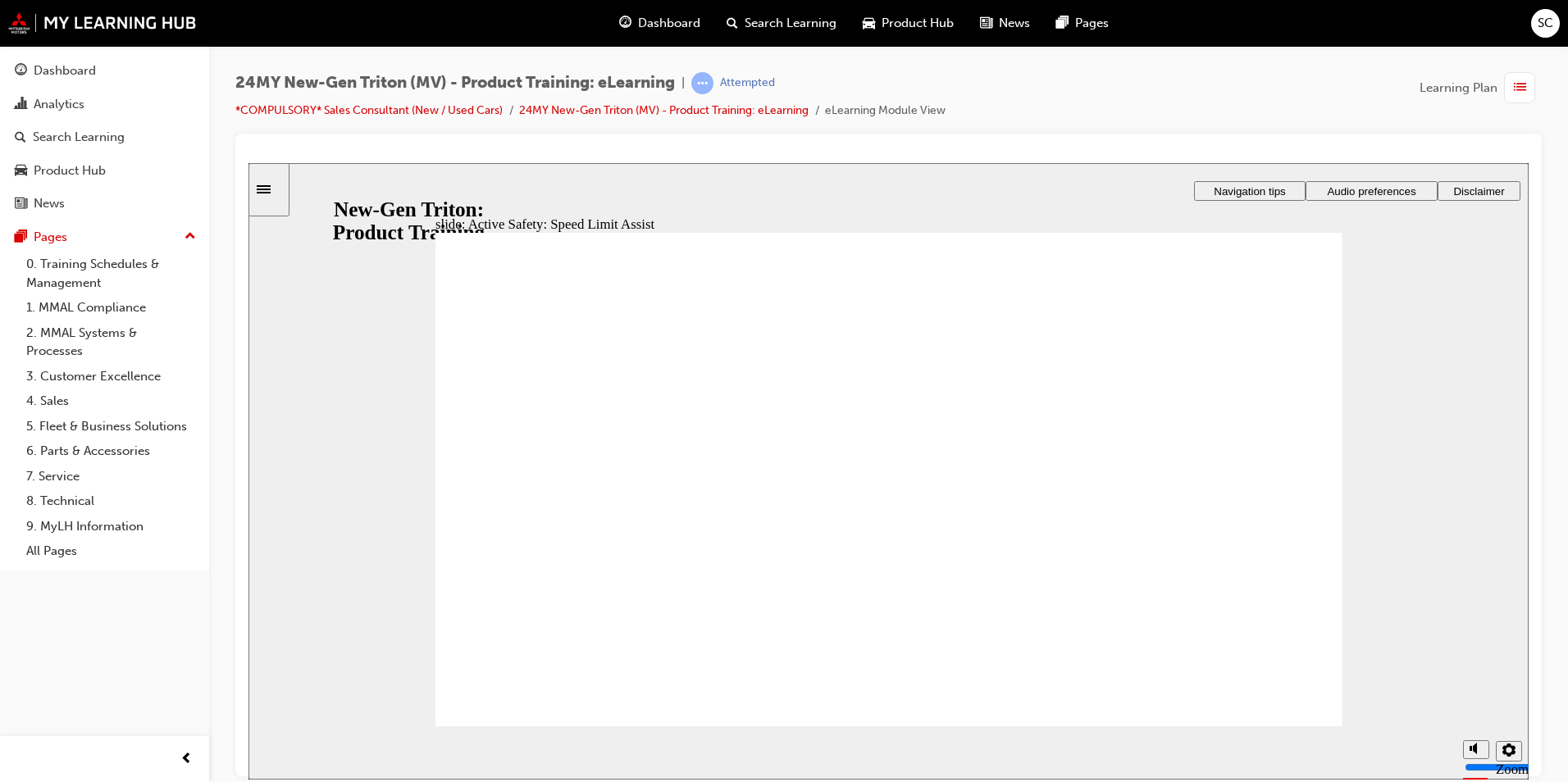
drag, startPoint x: 1133, startPoint y: 571, endPoint x: 1145, endPoint y: 576, distance: 13.0
